Goal: Task Accomplishment & Management: Use online tool/utility

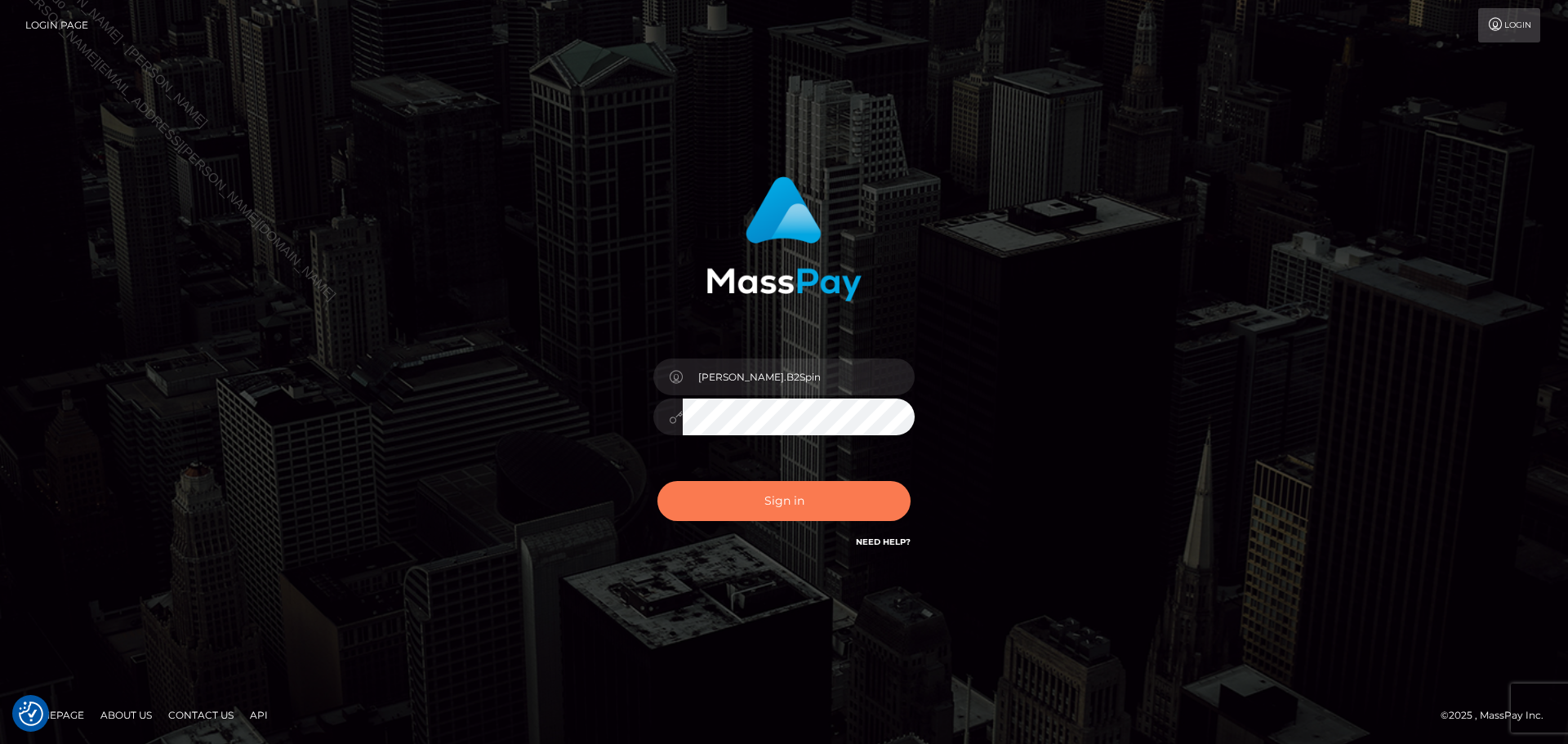
click at [810, 493] on button "Sign in" at bounding box center [784, 501] width 253 height 40
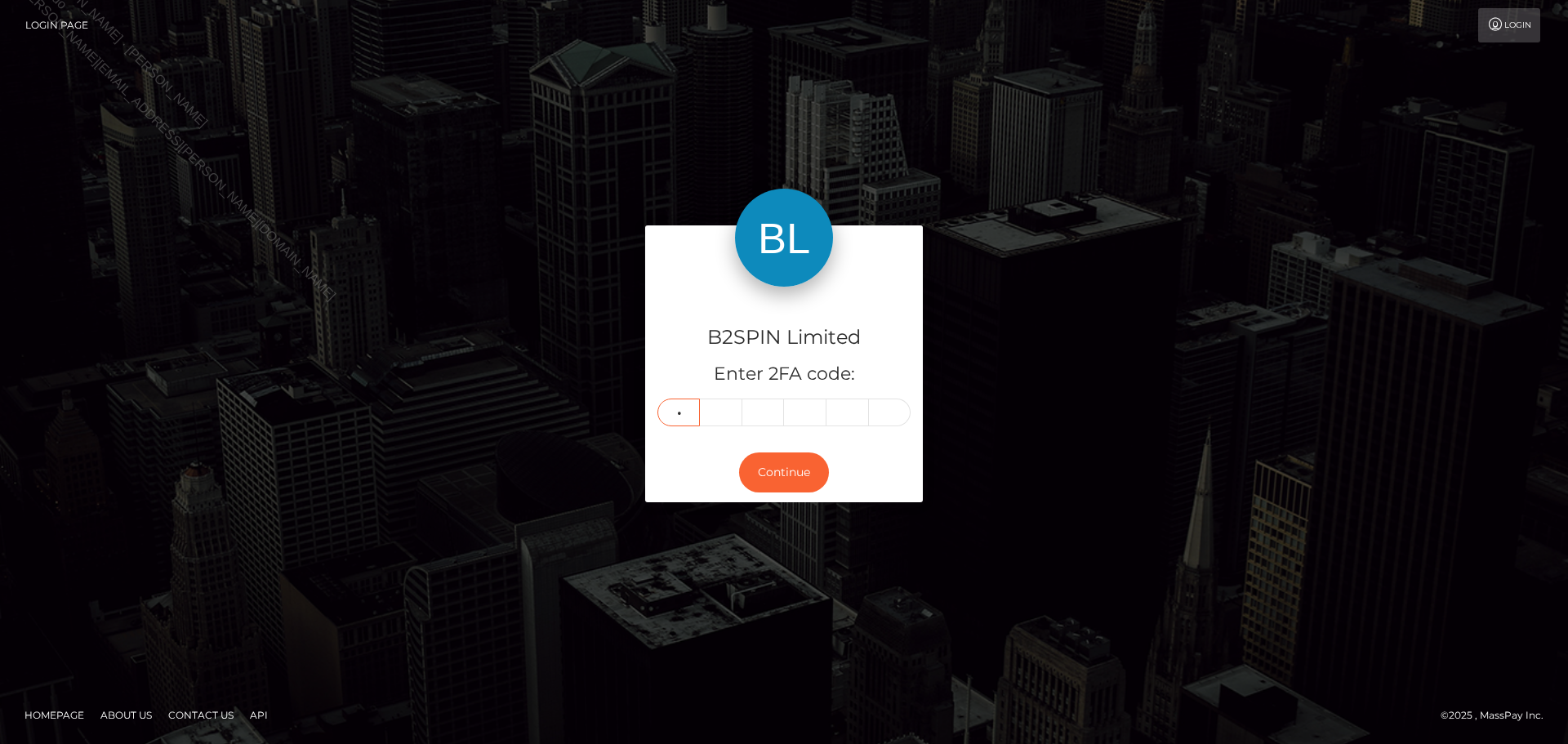
type input "6"
type input "4"
type input "1"
type input "9"
type input "2"
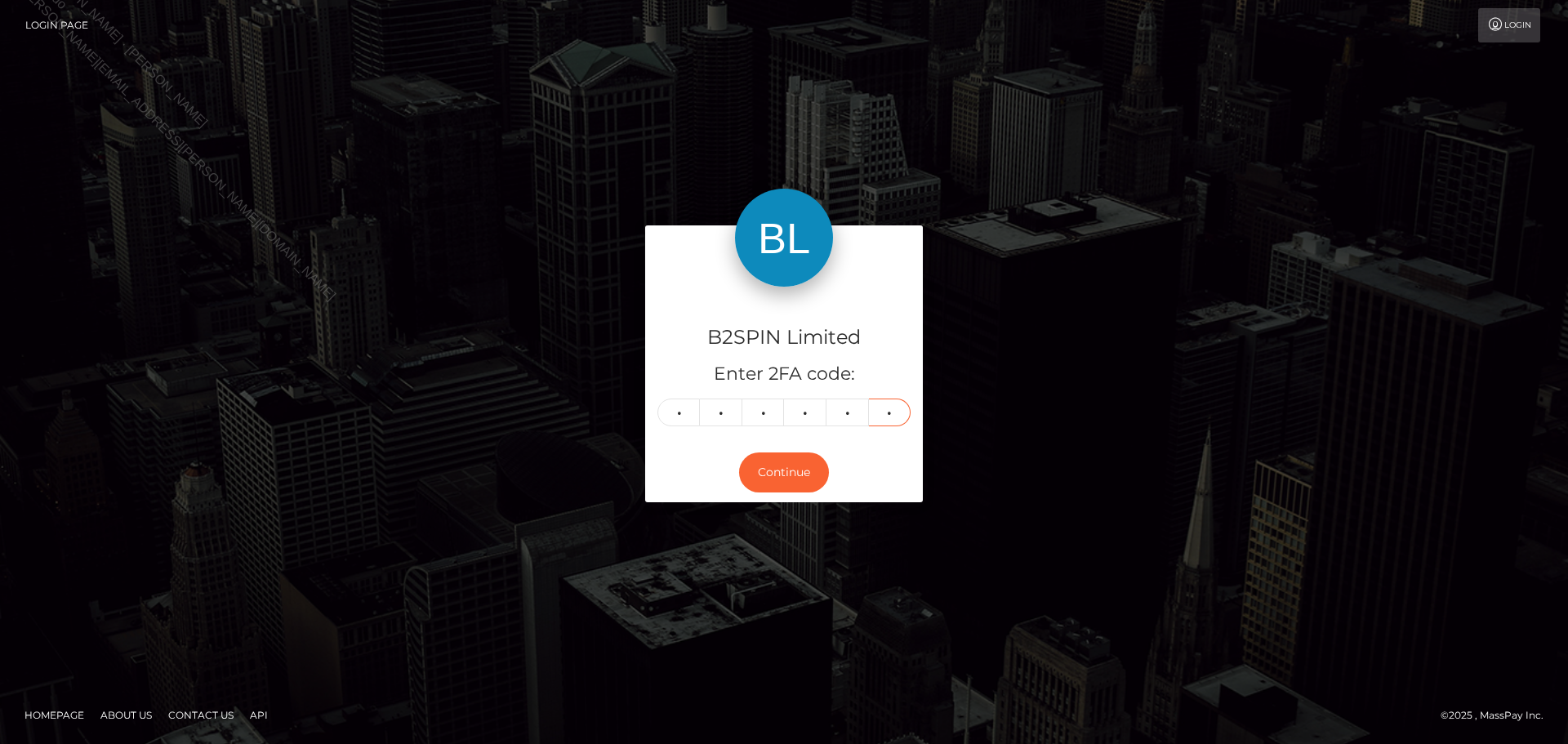
type input "0"
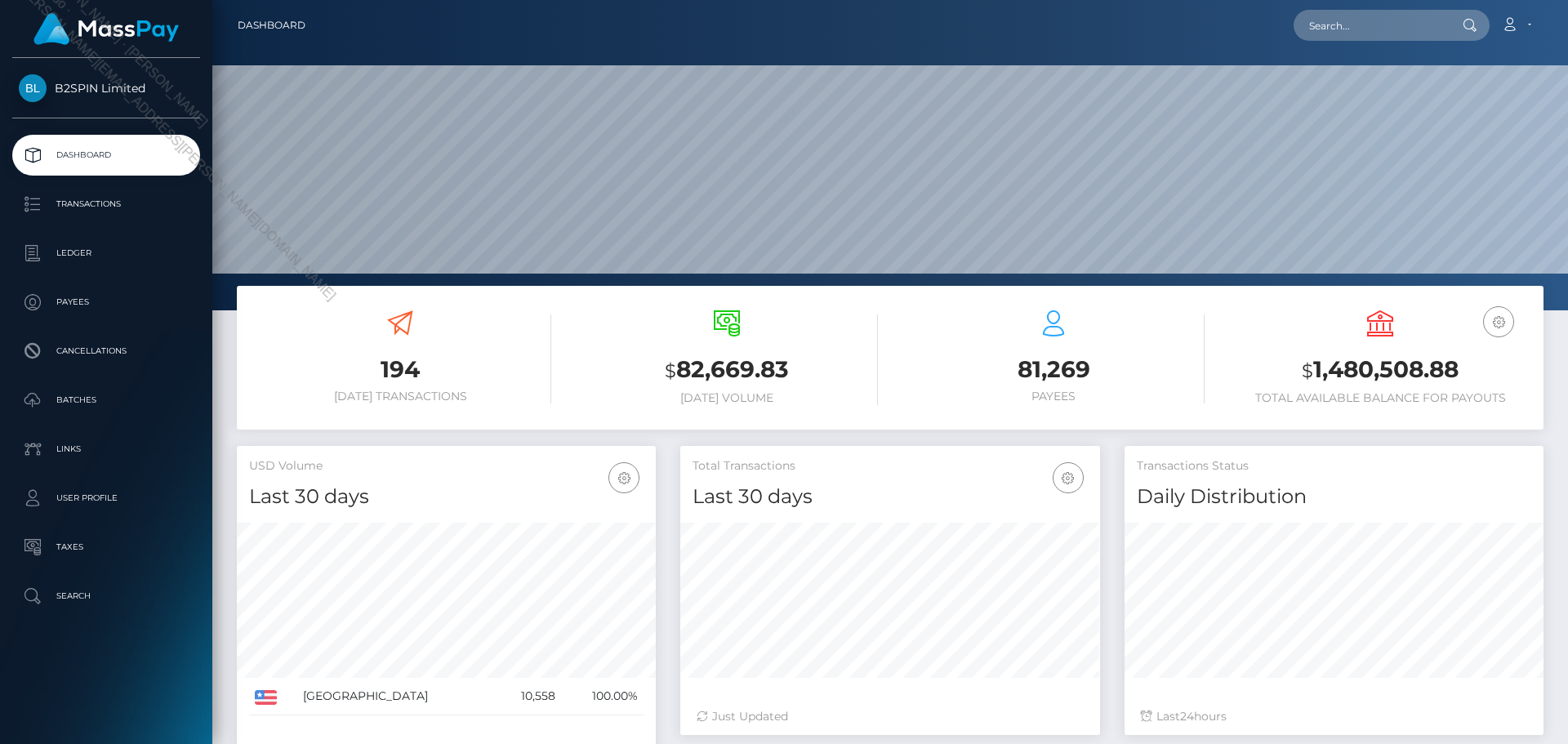
scroll to position [290, 420]
click at [1397, 376] on h3 "$ 1,480,508.88" at bounding box center [1380, 370] width 302 height 33
copy div "$ 1,480,508.88"
